Goal: Task Accomplishment & Management: Manage account settings

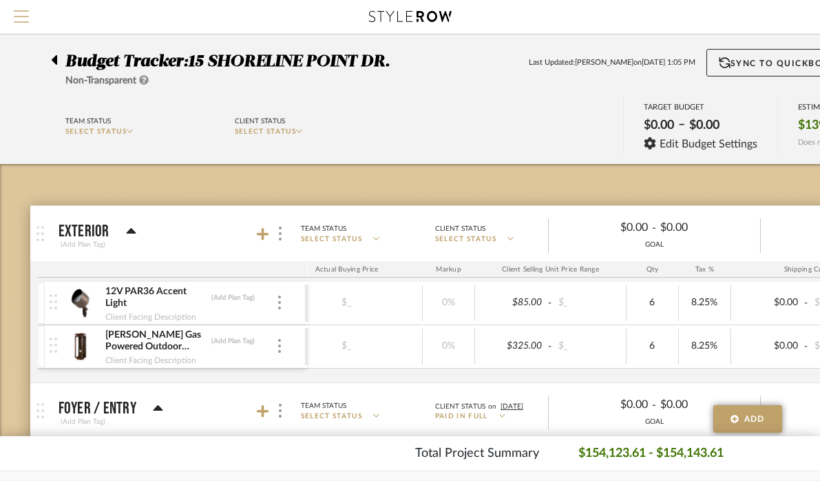
click at [25, 12] on span "Menu" at bounding box center [21, 10] width 15 height 1
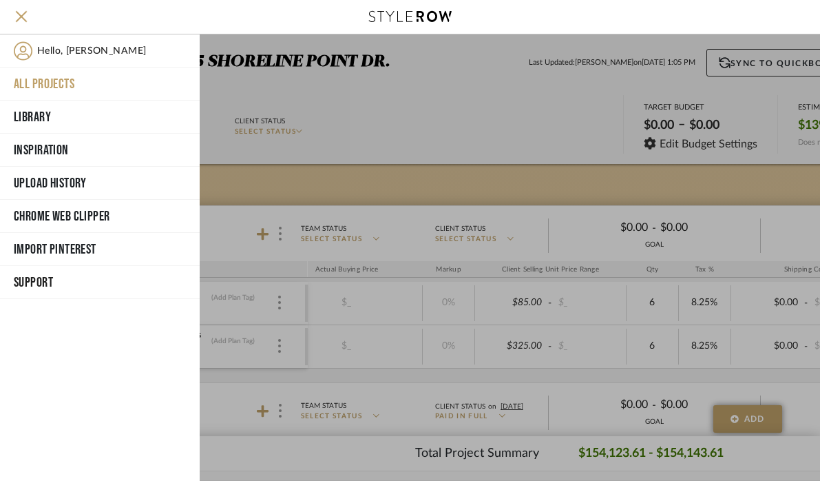
click at [37, 82] on button "All Projects" at bounding box center [100, 84] width 200 height 33
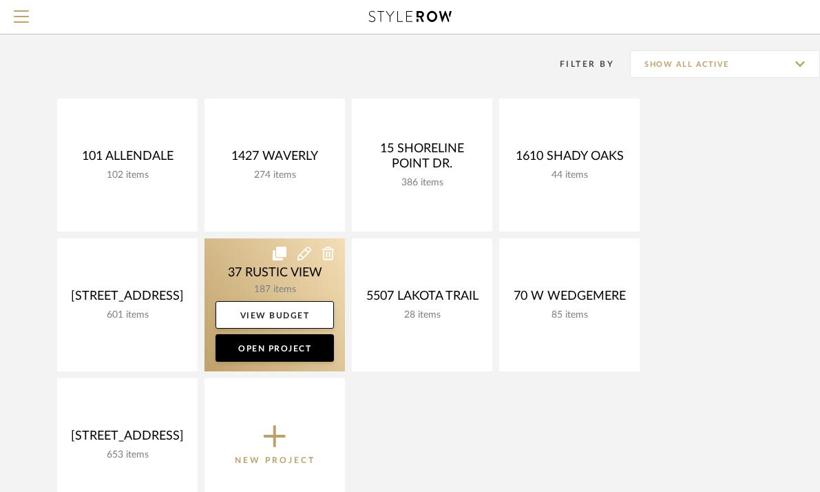
scroll to position [99, 0]
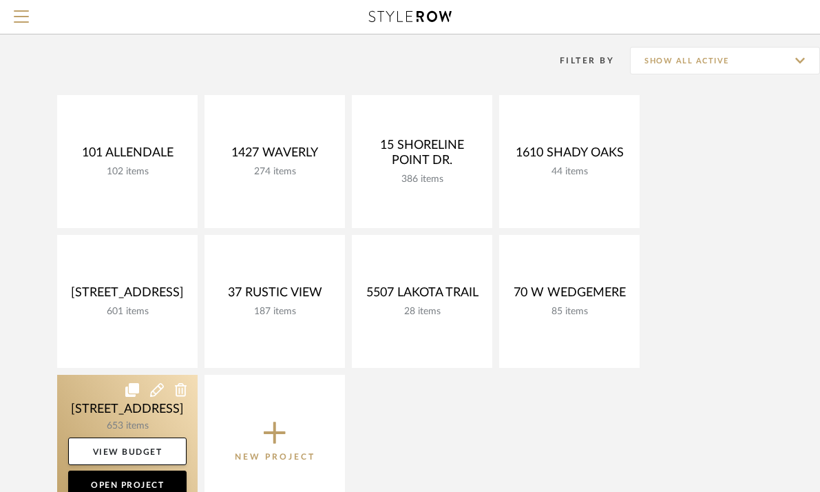
click at [116, 410] on link at bounding box center [127, 441] width 141 height 133
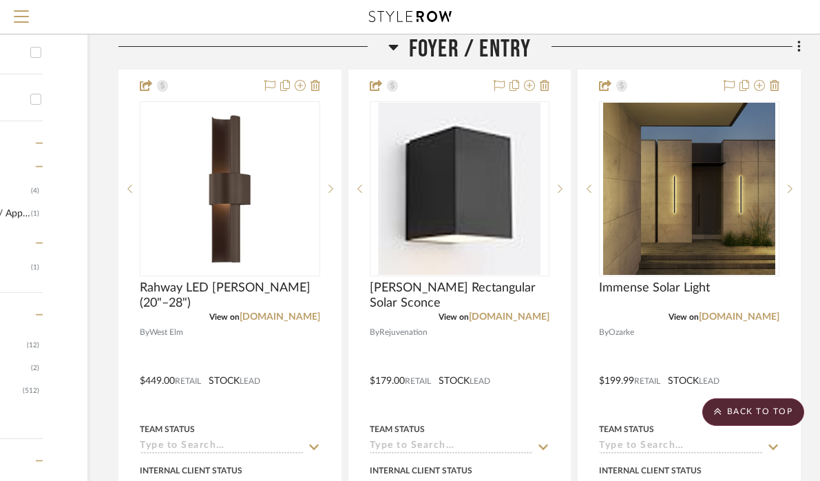
click at [393, 50] on icon at bounding box center [394, 48] width 10 height 6
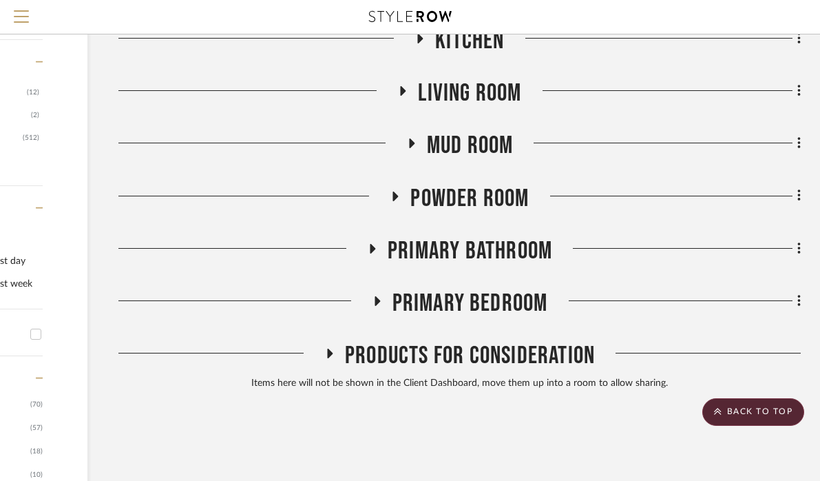
click at [371, 306] on icon at bounding box center [377, 301] width 17 height 10
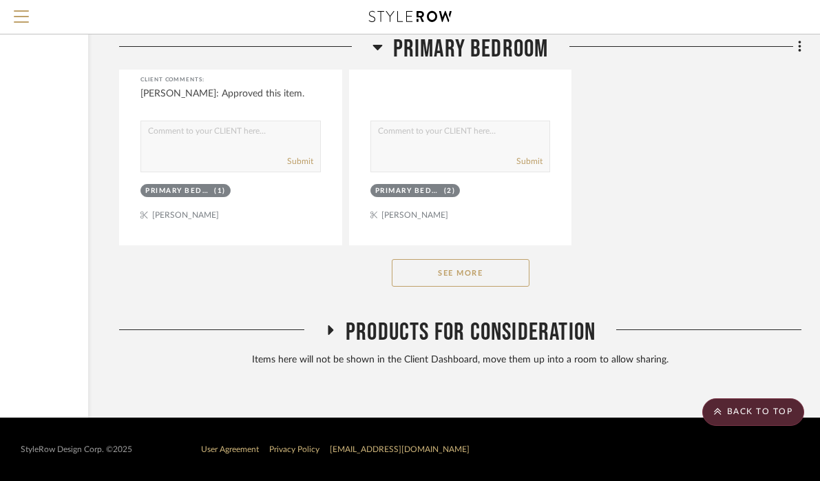
click at [472, 284] on button "See More" at bounding box center [461, 273] width 138 height 28
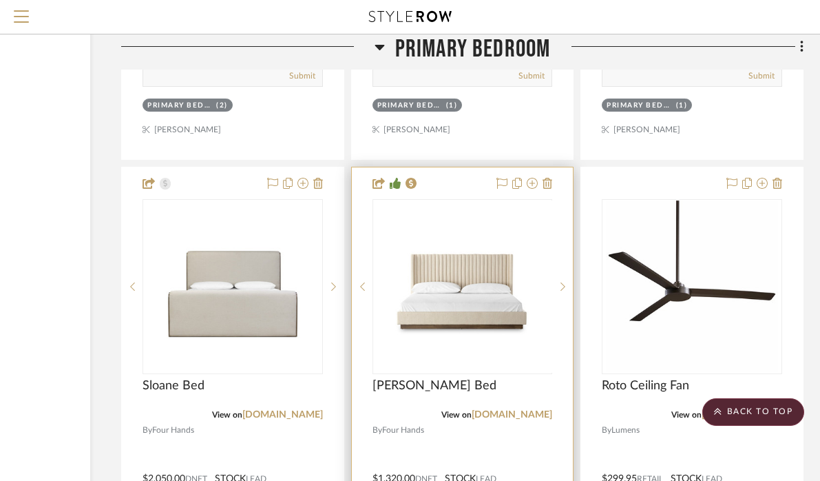
click at [465, 260] on div at bounding box center [463, 286] width 180 height 175
click at [470, 248] on img "0" at bounding box center [462, 286] width 172 height 172
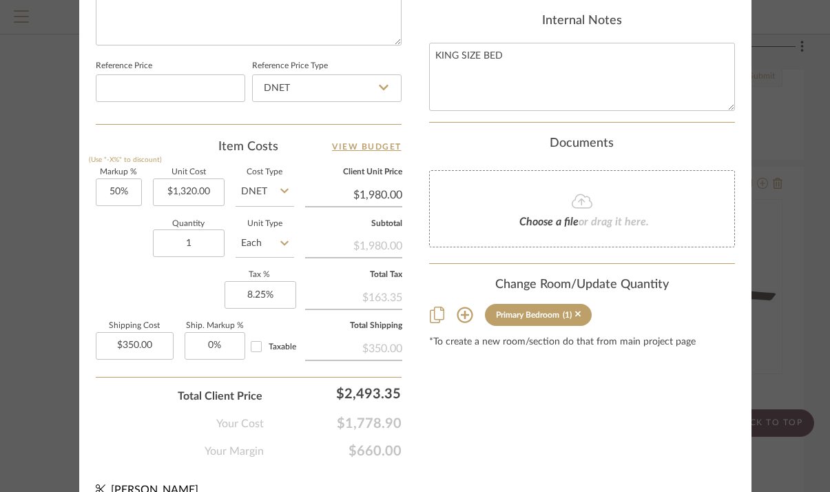
scroll to position [767, 0]
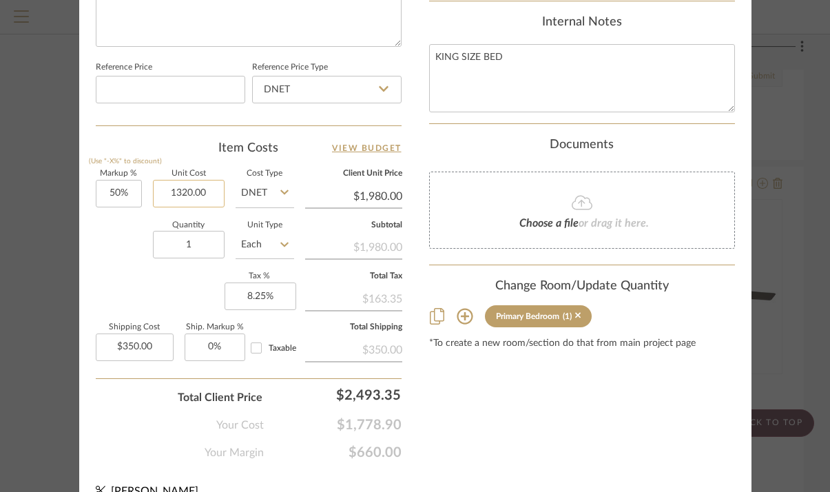
click at [211, 189] on input "1320.00" at bounding box center [189, 194] width 72 height 28
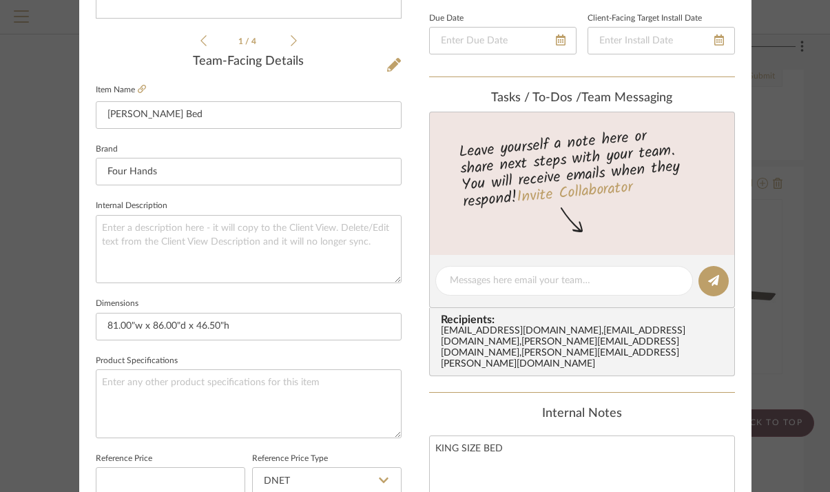
scroll to position [493, 0]
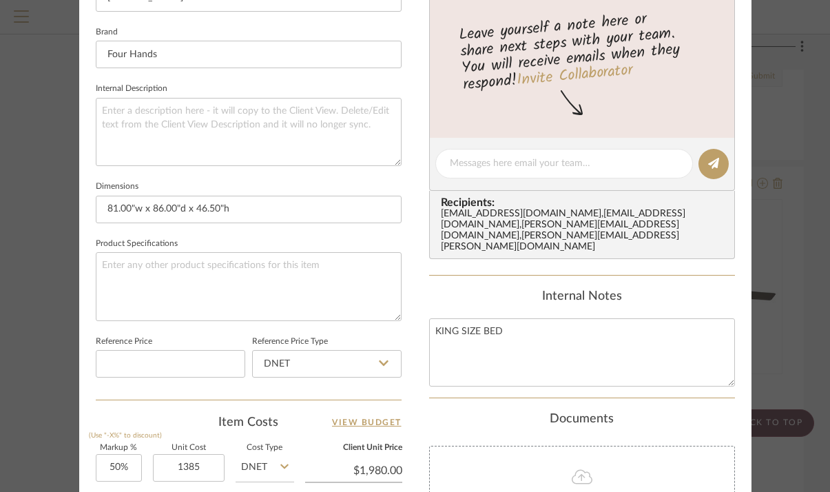
type input "$1,385.00"
click at [411, 373] on div "8703 CROSSRIVER LANE Primary Bedroom [PERSON_NAME] Bed Team View Client View Or…" at bounding box center [415, 154] width 672 height 1272
click at [411, 392] on div "8703 CROSSRIVER LANE Primary Bedroom [PERSON_NAME] Bed Team View Client View Or…" at bounding box center [415, 154] width 672 height 1272
click at [407, 421] on div "8703 CROSSRIVER LANE Primary Bedroom [PERSON_NAME] Bed Team View Client View Or…" at bounding box center [415, 154] width 672 height 1272
type input "$2,077.50"
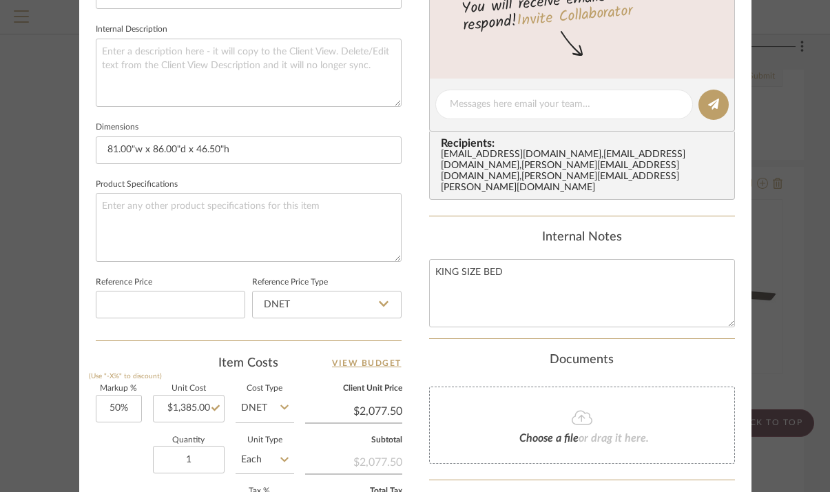
scroll to position [596, 0]
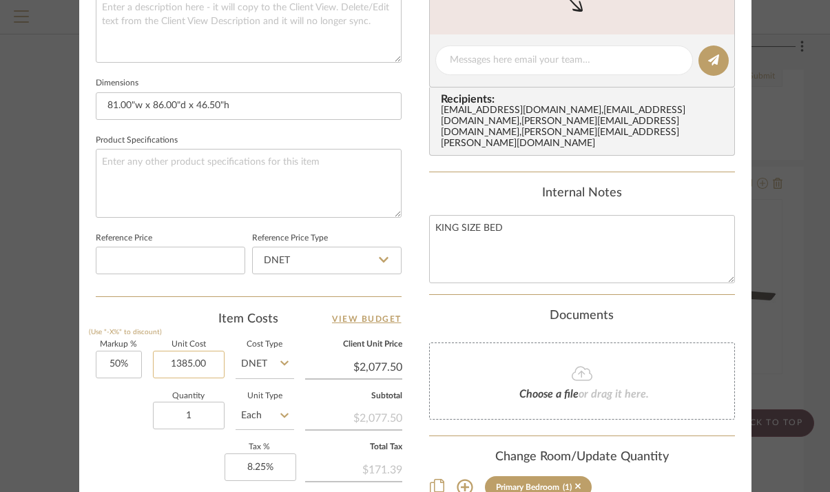
click at [188, 356] on input "1385.00" at bounding box center [189, 365] width 72 height 28
type input "$1,390.00"
click at [415, 291] on div "8703 CROSSRIVER LANE Primary Bedroom [PERSON_NAME] Bed Team View Client View Or…" at bounding box center [415, 50] width 672 height 1272
type input "$2,085.00"
click at [191, 360] on input "1390.00" at bounding box center [189, 365] width 72 height 28
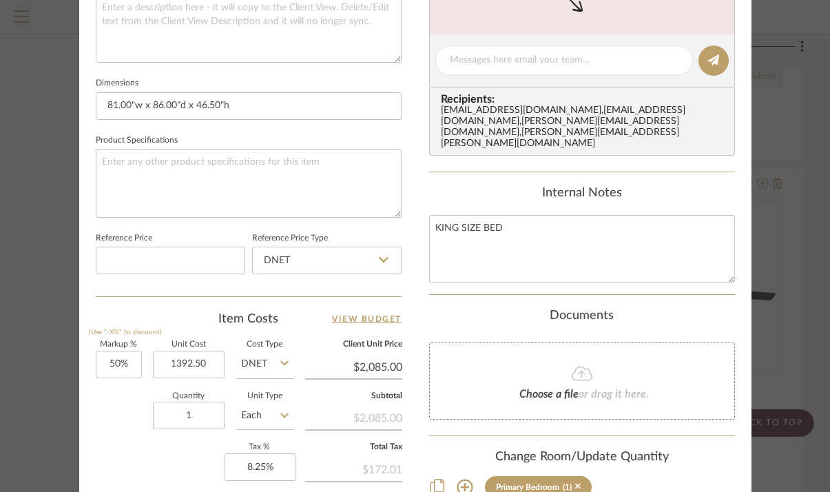
type input "$1,392.50"
click at [418, 300] on div "8703 CROSSRIVER LANE Primary Bedroom [PERSON_NAME] Bed Team View Client View Or…" at bounding box center [415, 50] width 672 height 1272
type input "$2,088.75"
click at [190, 360] on input "1392.50" at bounding box center [189, 365] width 72 height 28
type input "$1,393.50"
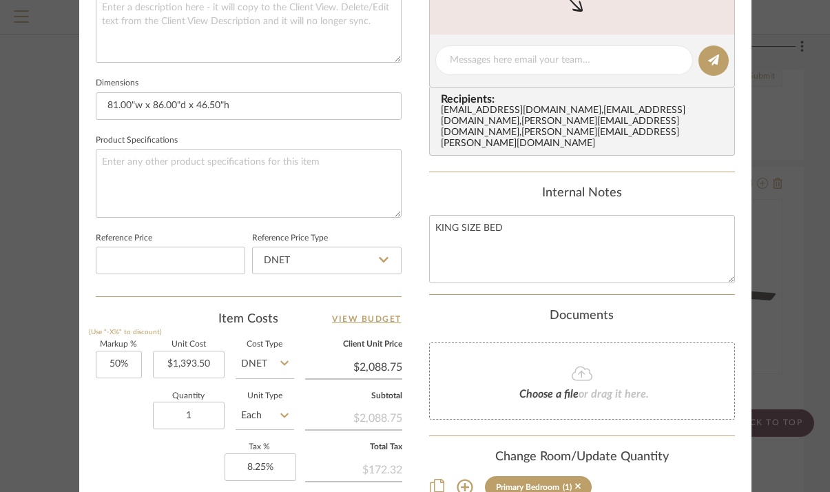
click at [297, 329] on div "Item Costs View Budget Markup % (Use "-X%" to discount) 50% Unit Cost $1,393.50…" at bounding box center [249, 471] width 306 height 320
type input "$2,090.25"
click at [201, 362] on input "1393.50" at bounding box center [189, 365] width 72 height 28
type input "$1,393.25"
click at [414, 274] on div "8703 CROSSRIVER LANE Primary Bedroom [PERSON_NAME] Bed Team View Client View Or…" at bounding box center [415, 50] width 672 height 1272
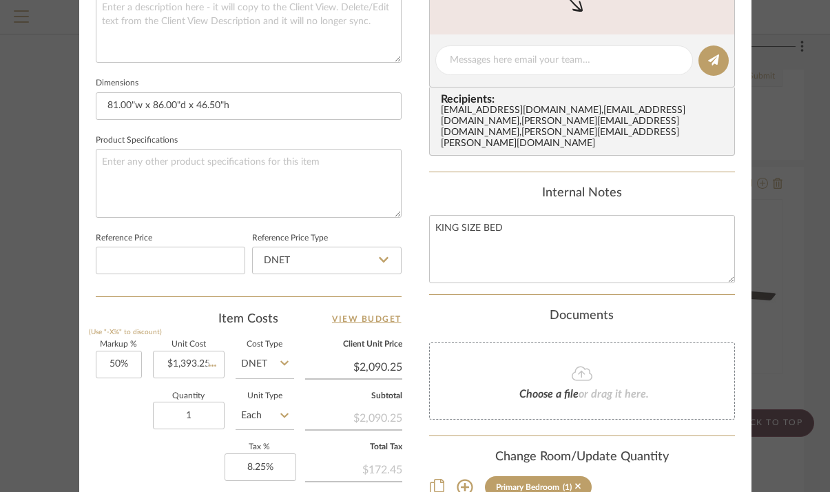
type input "$2,089.88"
click at [203, 360] on input "1393.25" at bounding box center [189, 365] width 72 height 28
type input "$1,393.30"
click at [417, 273] on div "8703 CROSSRIVER LANE Primary Bedroom [PERSON_NAME] Bed Team View Client View Or…" at bounding box center [415, 50] width 672 height 1272
type input "$2,089.95"
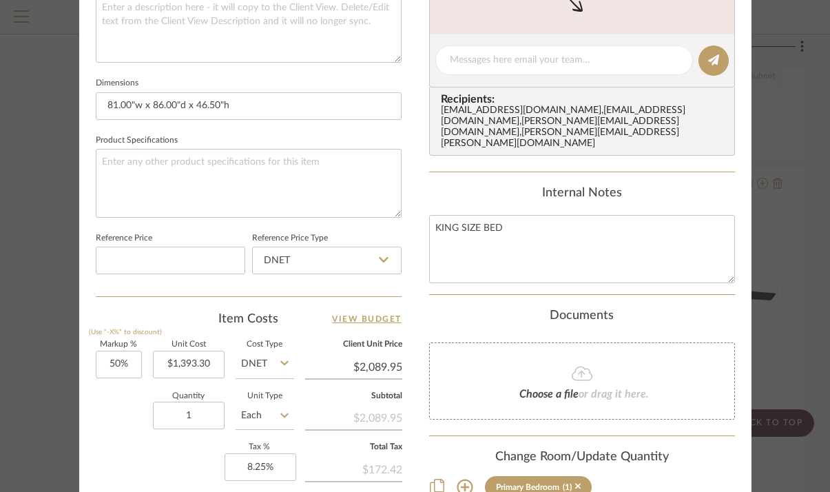
click at [410, 291] on div "8703 CROSSRIVER LANE Primary Bedroom [PERSON_NAME] Bed Team View Client View Or…" at bounding box center [415, 50] width 672 height 1272
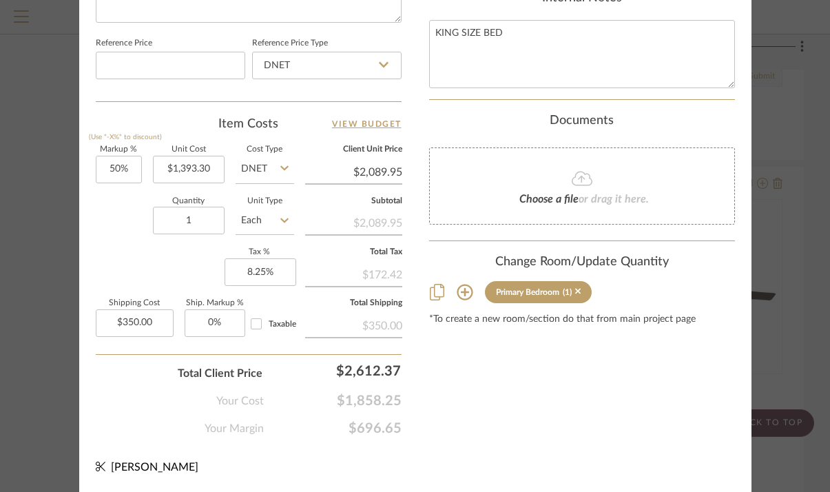
scroll to position [790, 0]
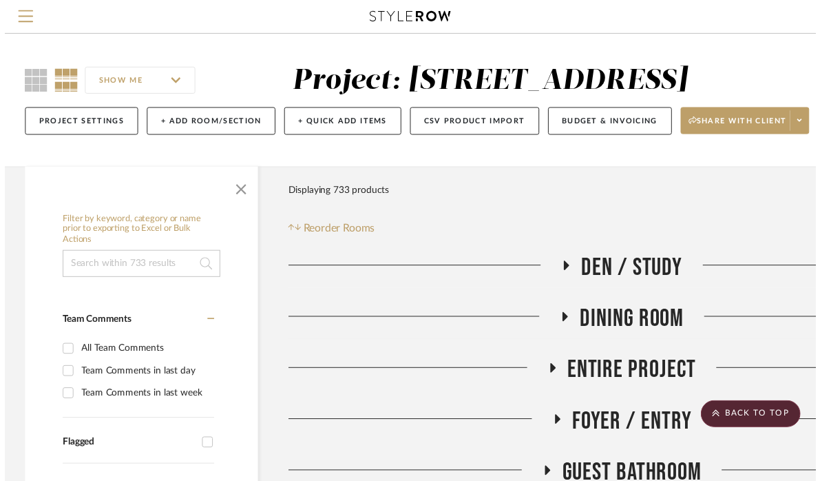
scroll to position [15490, 169]
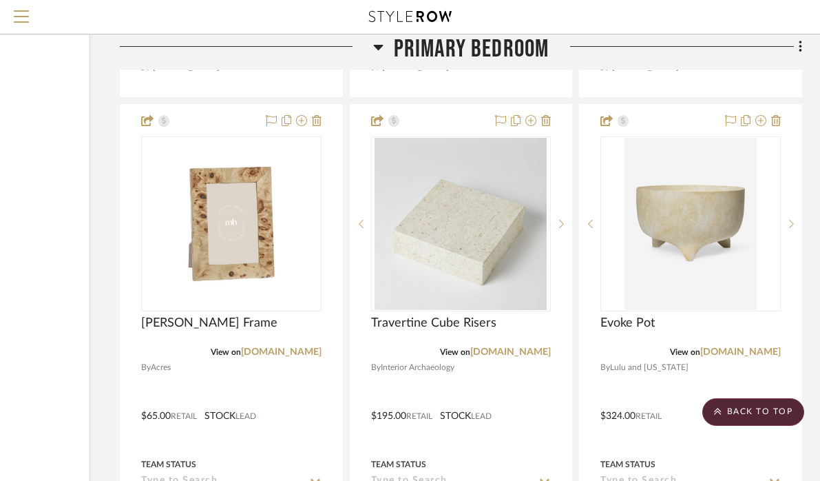
click at [376, 48] on icon at bounding box center [378, 48] width 10 height 6
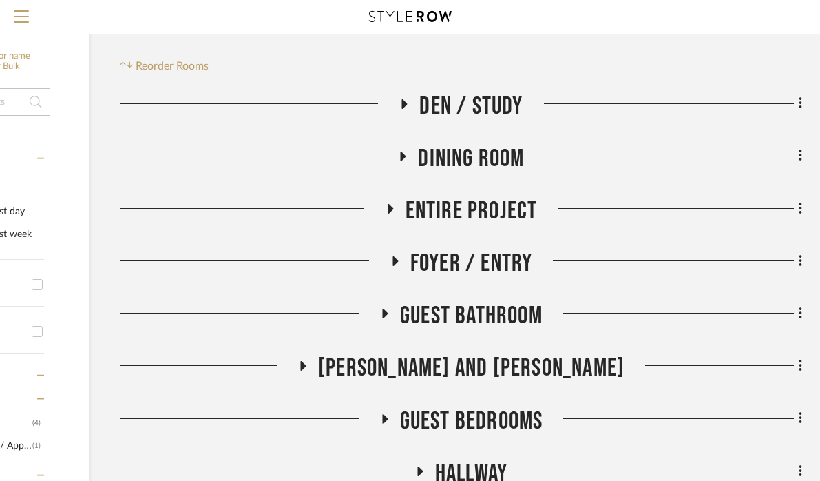
scroll to position [199, 170]
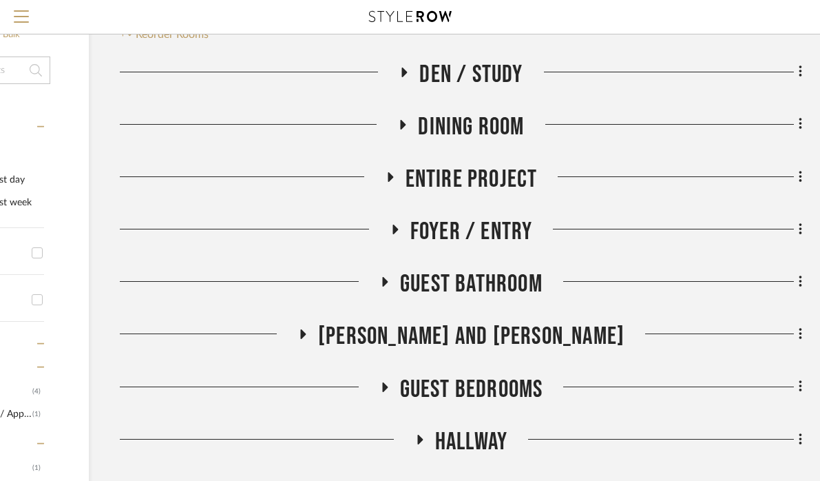
click at [397, 235] on icon at bounding box center [394, 230] width 17 height 10
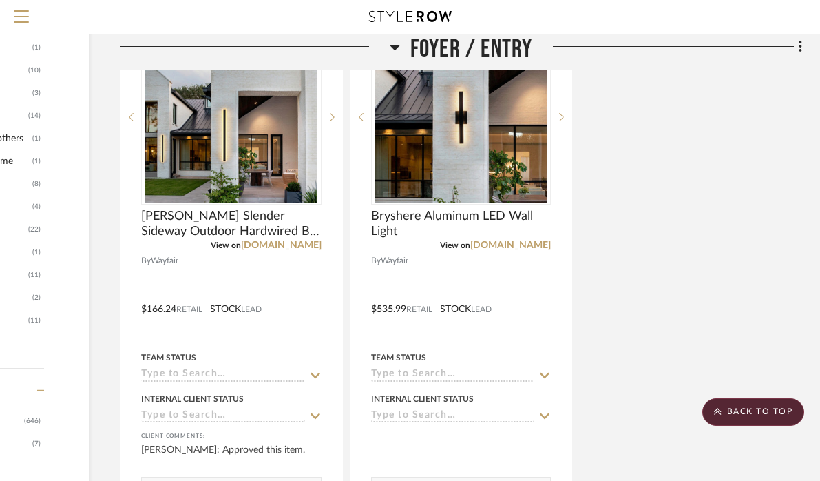
scroll to position [1696, 170]
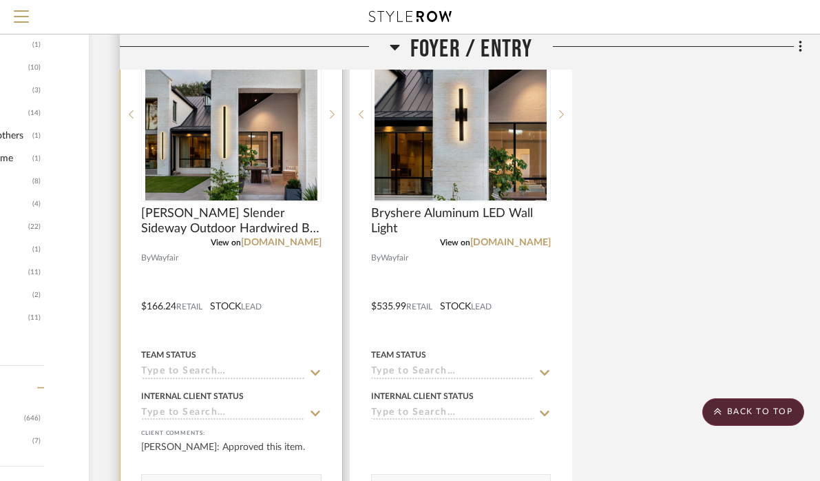
click at [227, 291] on div at bounding box center [232, 296] width 222 height 603
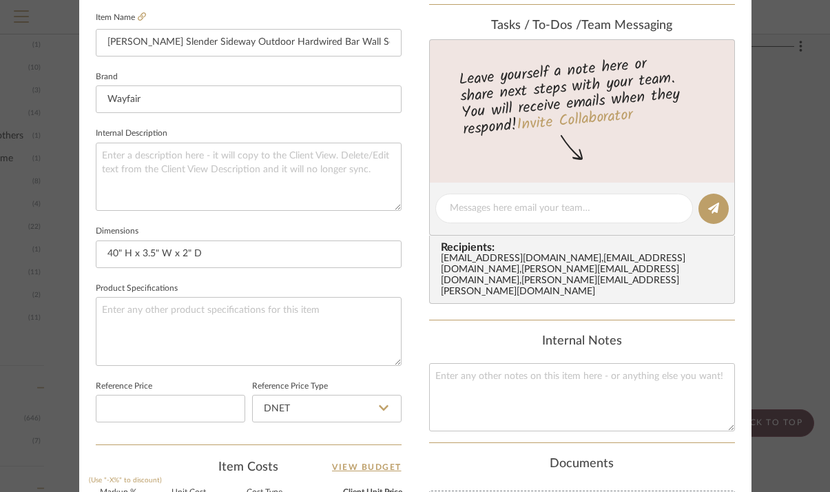
scroll to position [321, 0]
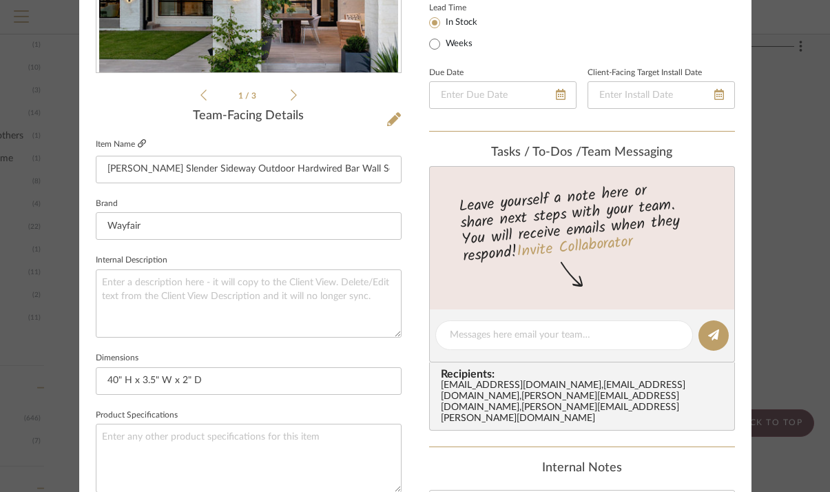
click at [138, 143] on icon at bounding box center [142, 143] width 8 height 8
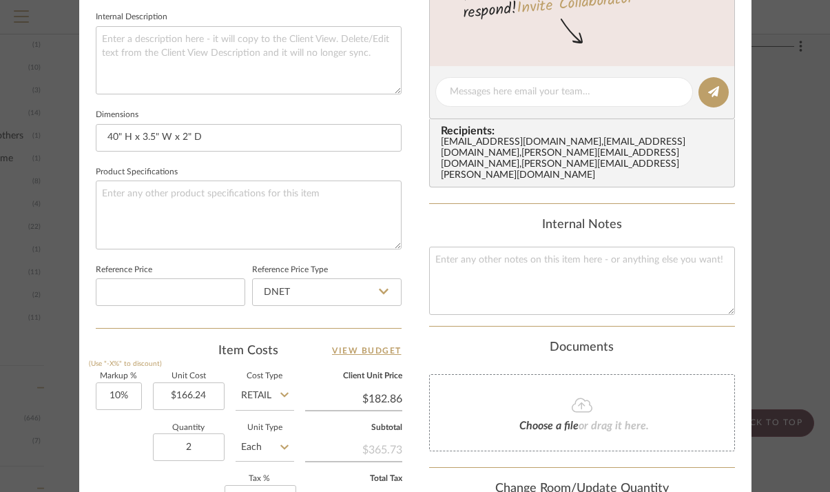
scroll to position [613, 0]
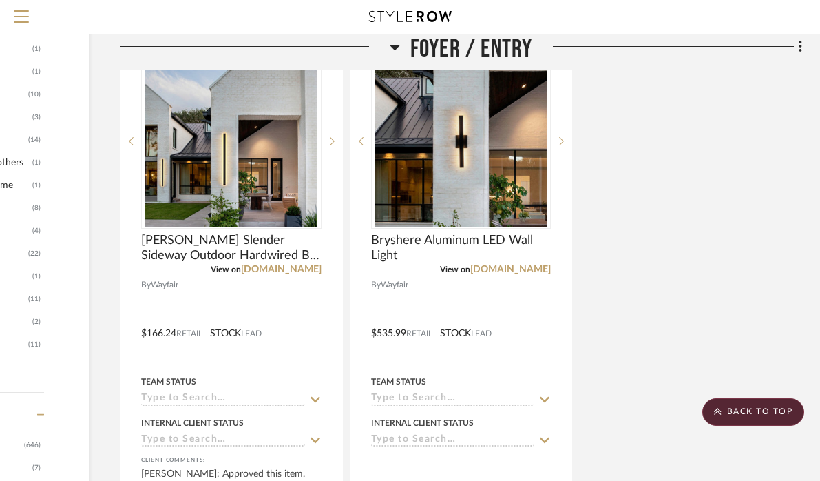
scroll to position [1659, 170]
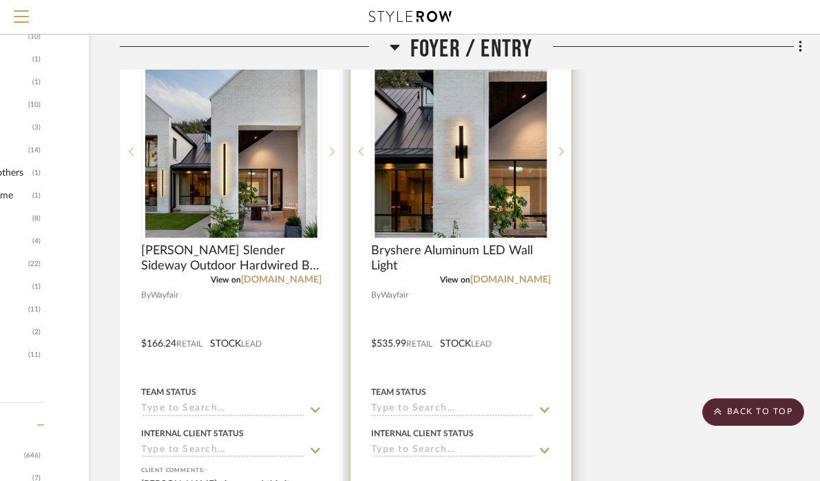
click at [475, 182] on img "0" at bounding box center [461, 151] width 172 height 172
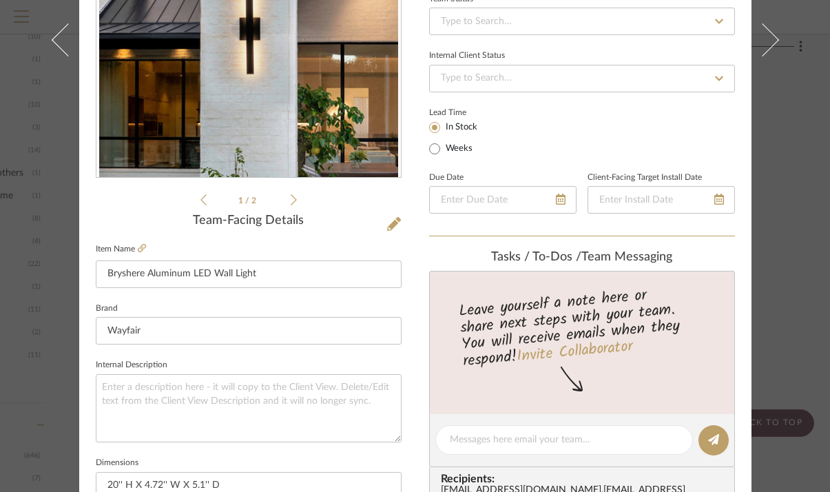
scroll to position [210, 0]
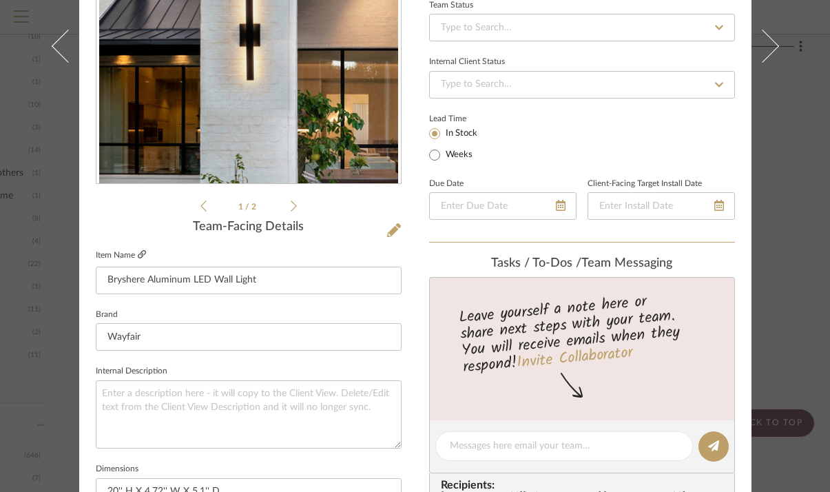
click at [138, 255] on icon at bounding box center [142, 254] width 8 height 8
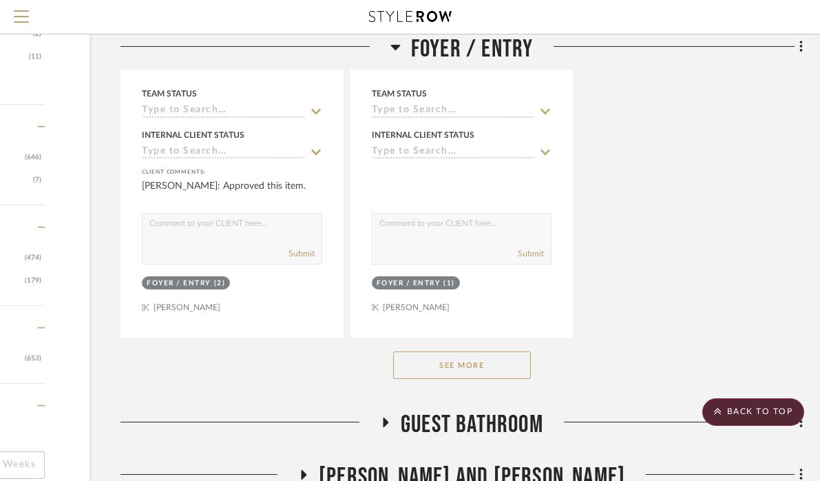
scroll to position [1957, 169]
click at [472, 379] on button "See More" at bounding box center [463, 365] width 138 height 28
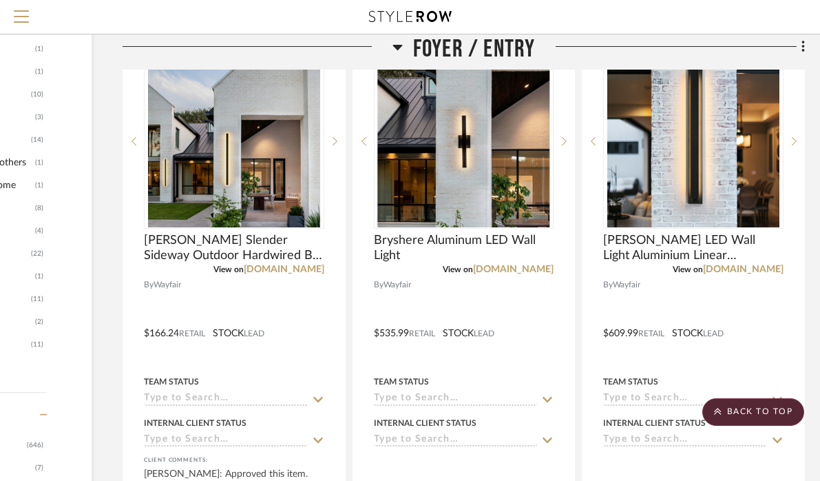
scroll to position [1664, 167]
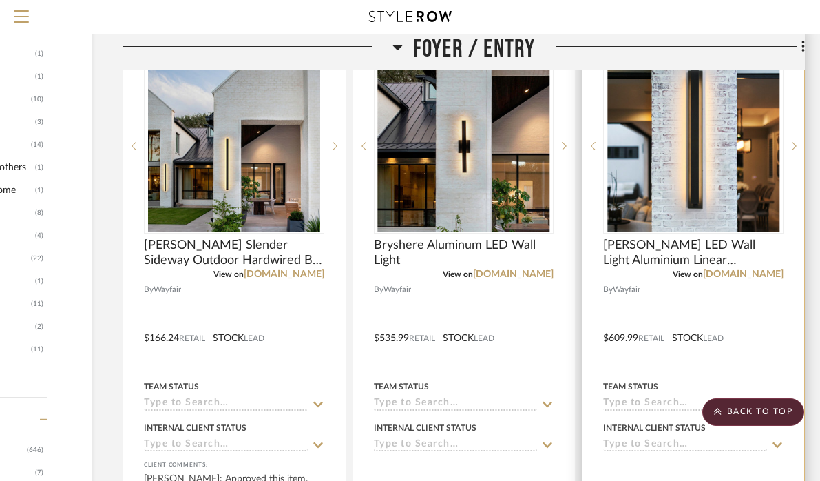
click at [727, 176] on img "0" at bounding box center [694, 146] width 172 height 172
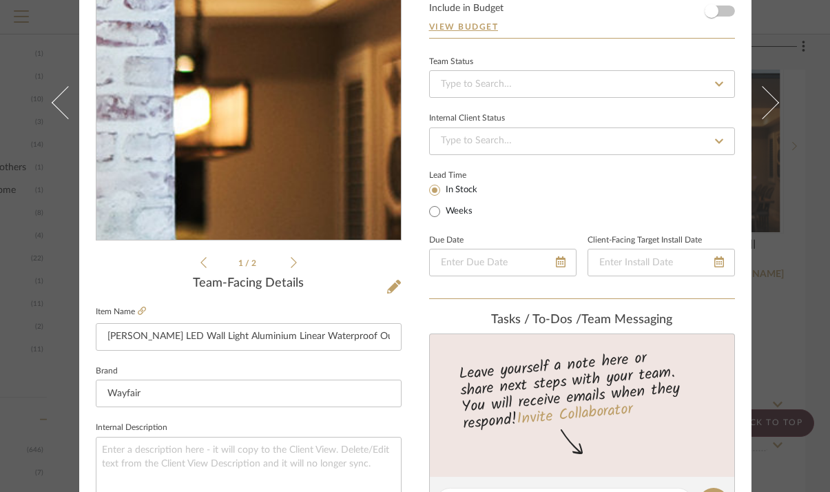
scroll to position [155, 0]
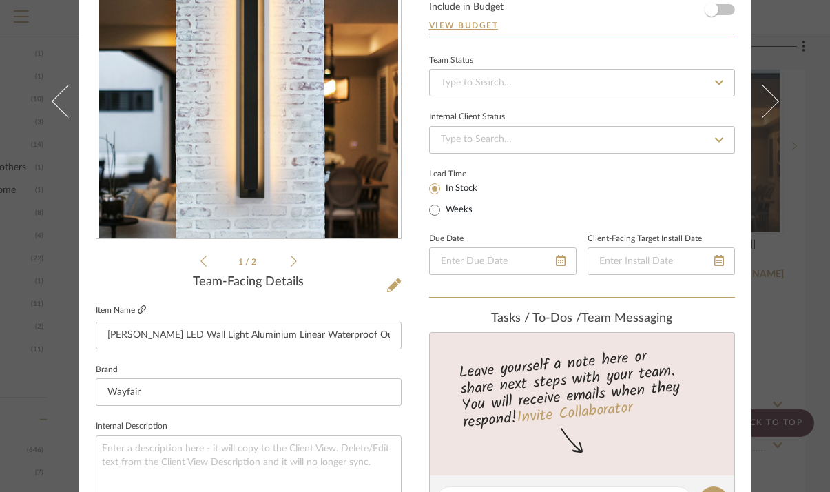
click at [138, 308] on icon at bounding box center [142, 309] width 8 height 8
